Goal: Task Accomplishment & Management: Complete application form

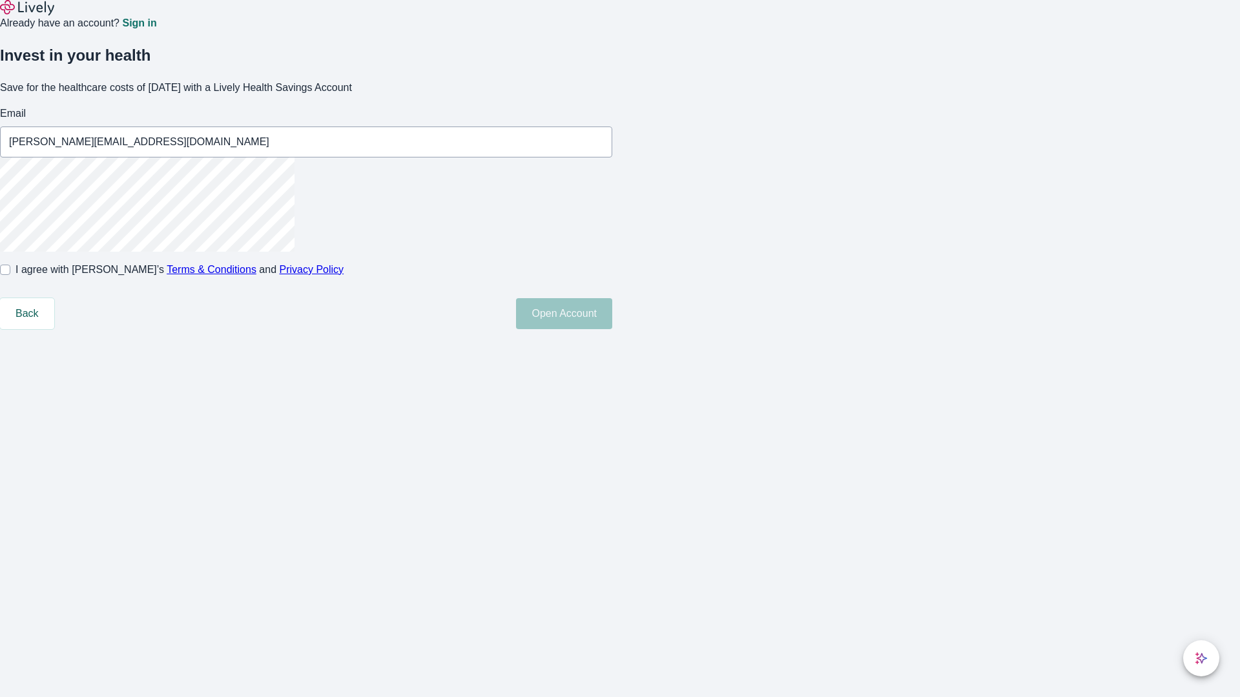
click at [10, 275] on input "I agree with Lively’s Terms & Conditions and Privacy Policy" at bounding box center [5, 270] width 10 height 10
checkbox input "true"
click at [612, 329] on button "Open Account" at bounding box center [564, 313] width 96 height 31
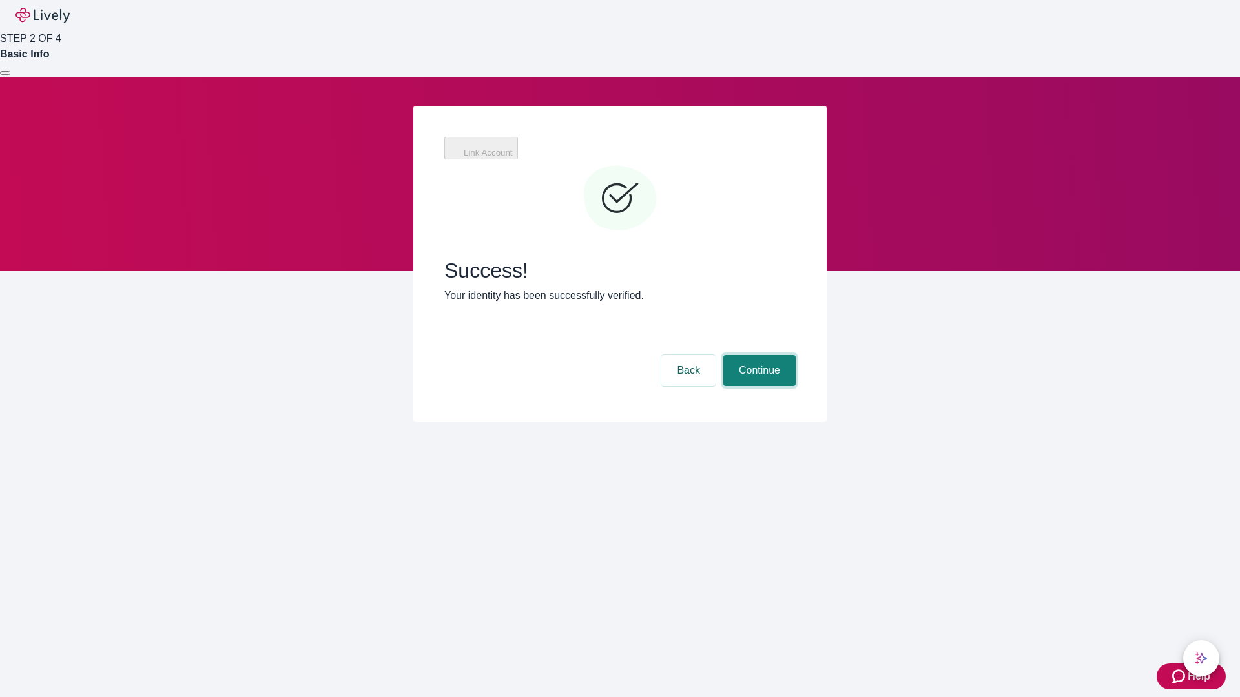
click at [758, 355] on button "Continue" at bounding box center [759, 370] width 72 height 31
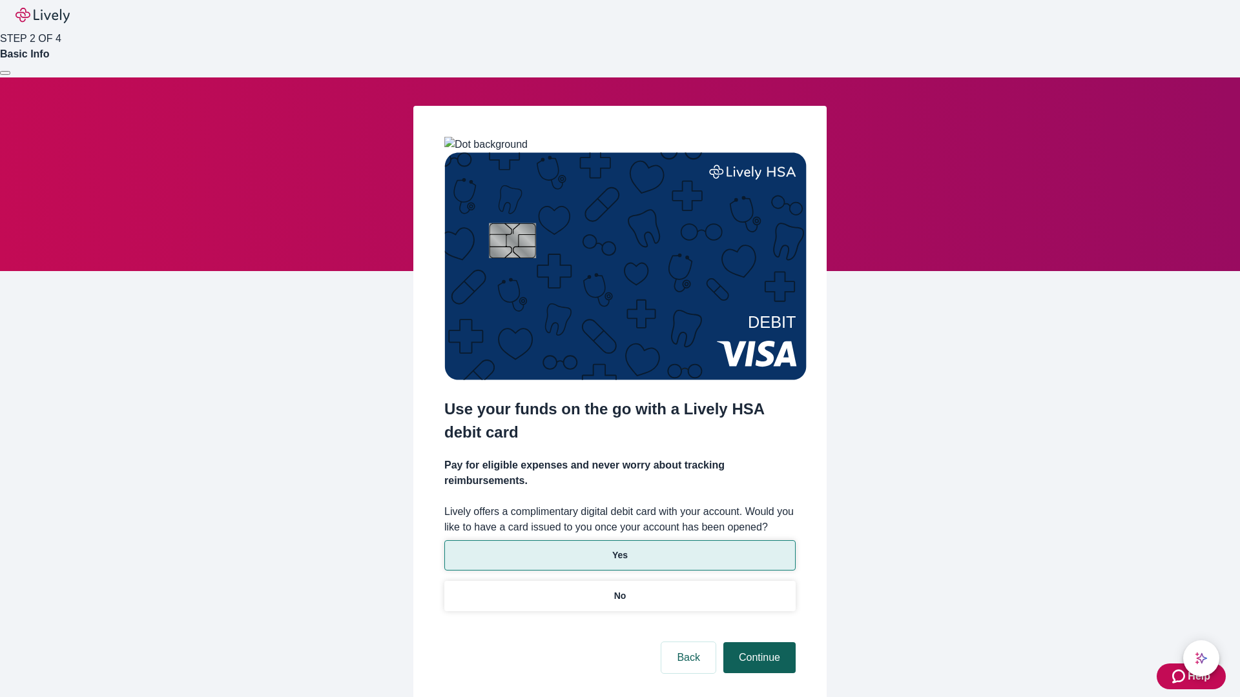
click at [619, 549] on p "Yes" at bounding box center [619, 556] width 15 height 14
click at [758, 643] on button "Continue" at bounding box center [759, 658] width 72 height 31
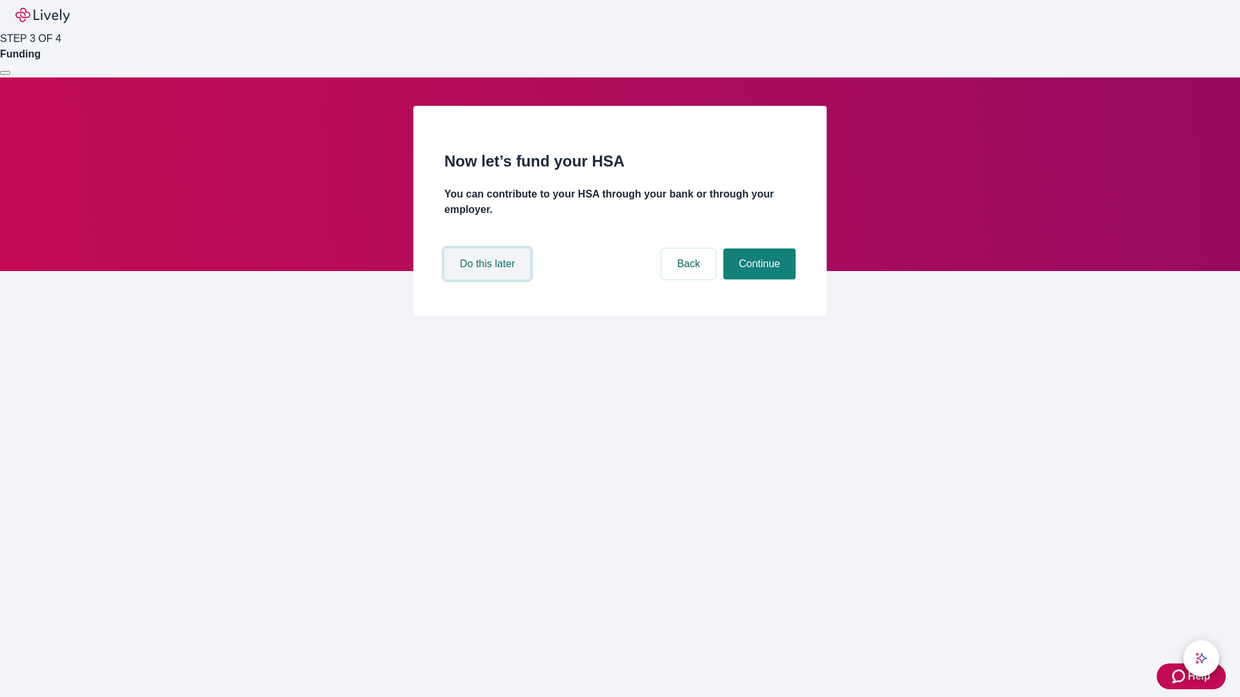
click at [489, 280] on button "Do this later" at bounding box center [487, 264] width 86 height 31
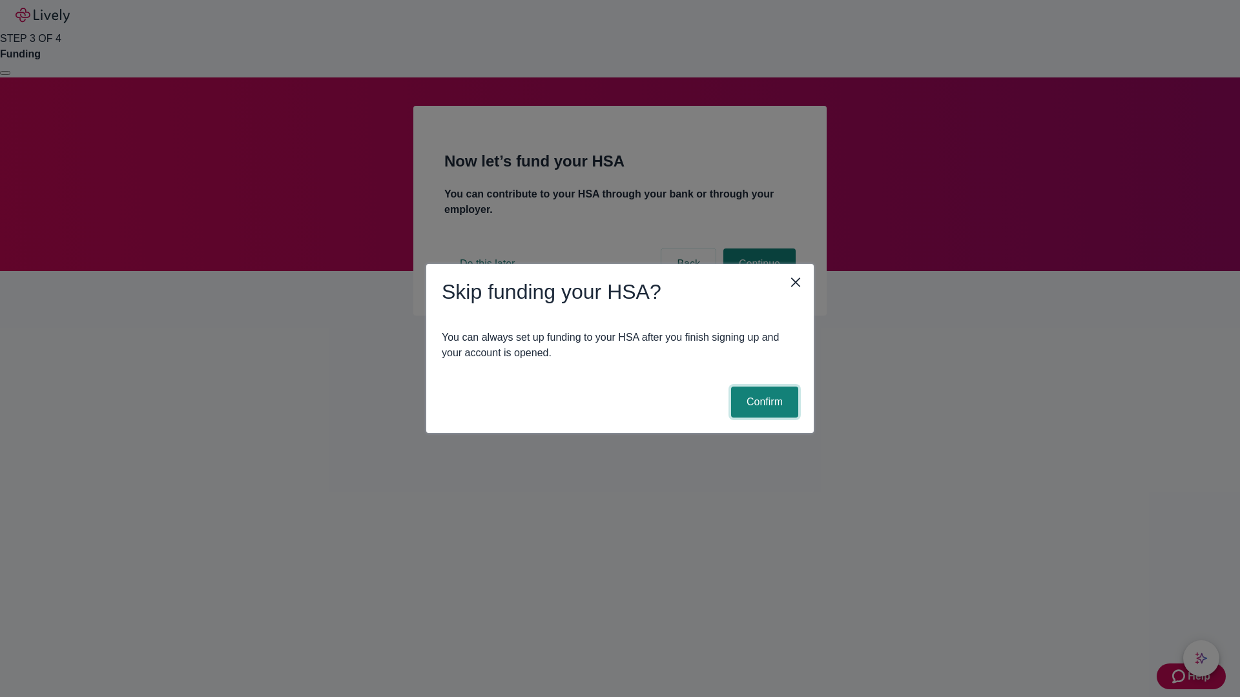
click at [763, 402] on button "Confirm" at bounding box center [764, 402] width 67 height 31
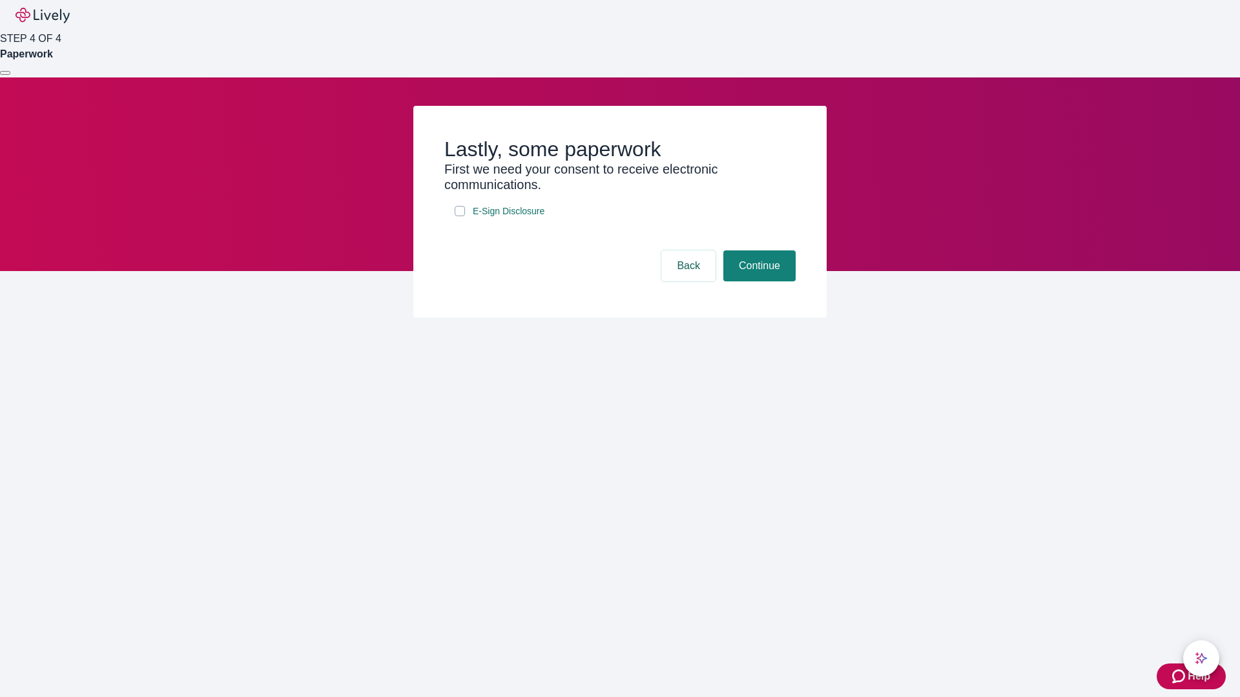
click at [460, 216] on input "E-Sign Disclosure" at bounding box center [460, 211] width 10 height 10
checkbox input "true"
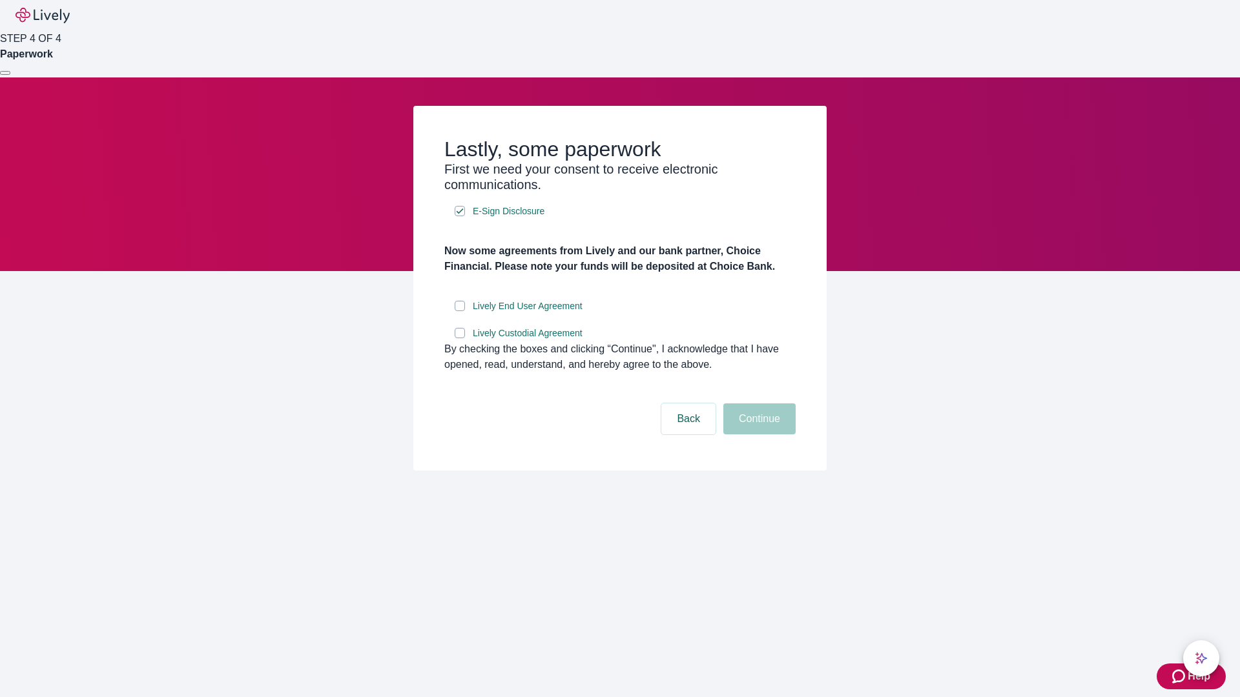
click at [460, 311] on input "Lively End User Agreement" at bounding box center [460, 306] width 10 height 10
checkbox input "true"
click at [460, 338] on input "Lively Custodial Agreement" at bounding box center [460, 333] width 10 height 10
checkbox input "true"
click at [758, 435] on button "Continue" at bounding box center [759, 419] width 72 height 31
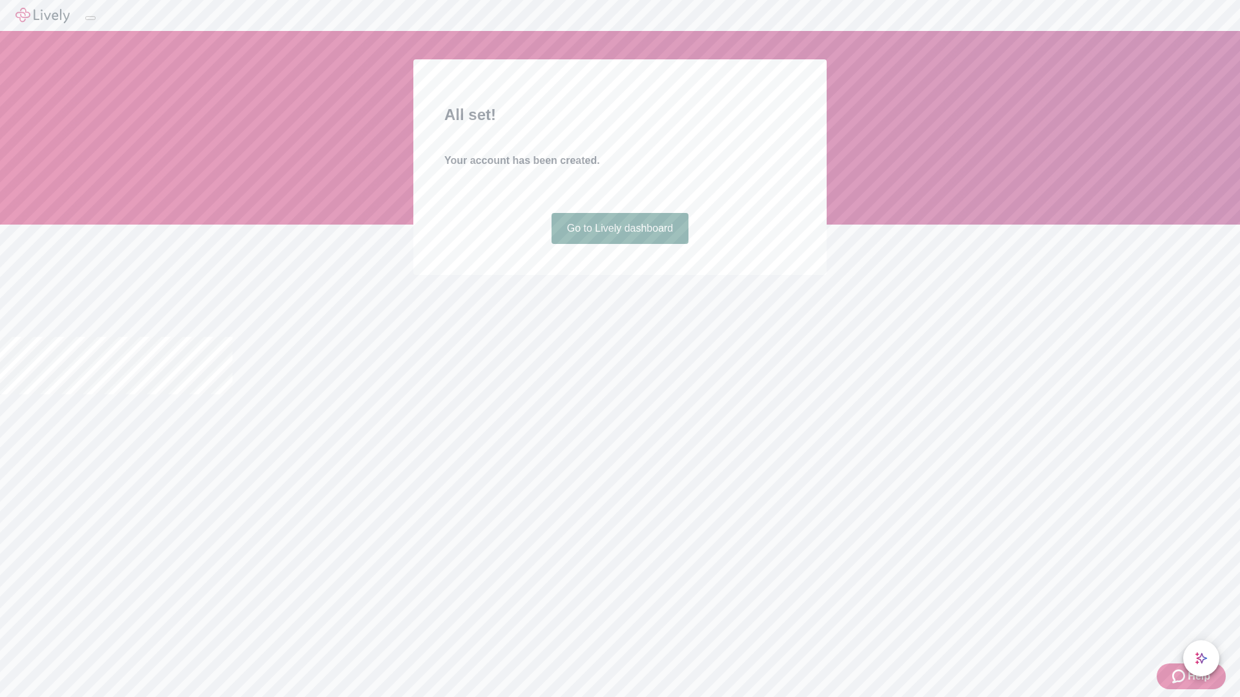
click at [619, 244] on link "Go to Lively dashboard" at bounding box center [621, 228] width 138 height 31
